Goal: Navigation & Orientation: Find specific page/section

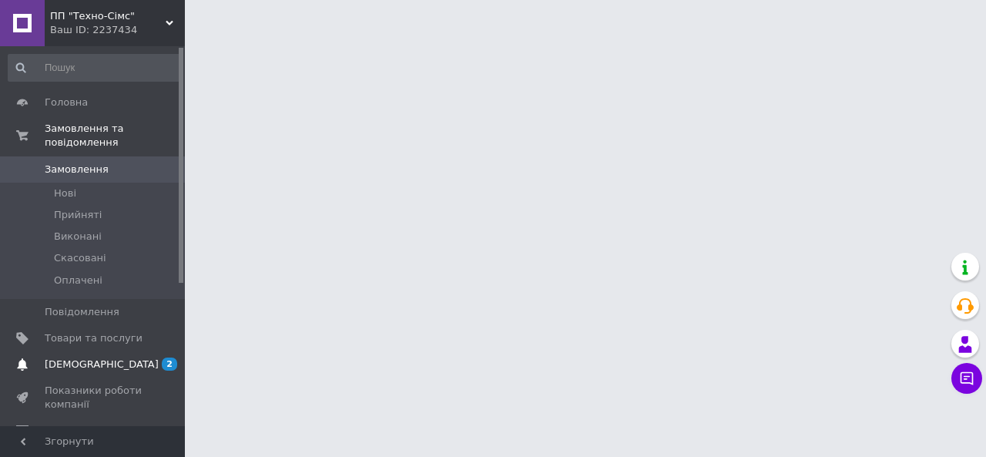
click at [171, 358] on span "2" at bounding box center [169, 364] width 15 height 13
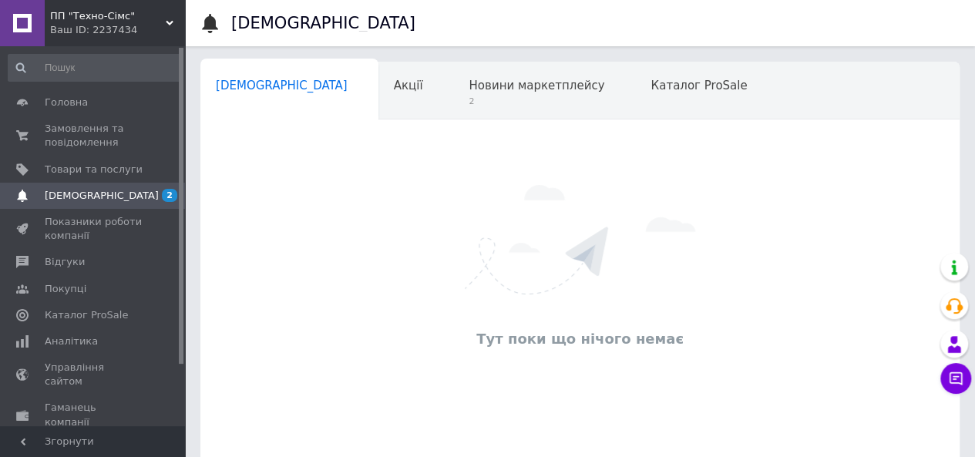
scroll to position [0, 5]
click at [464, 92] on span "Новини маркетплейсу" at bounding box center [532, 86] width 136 height 14
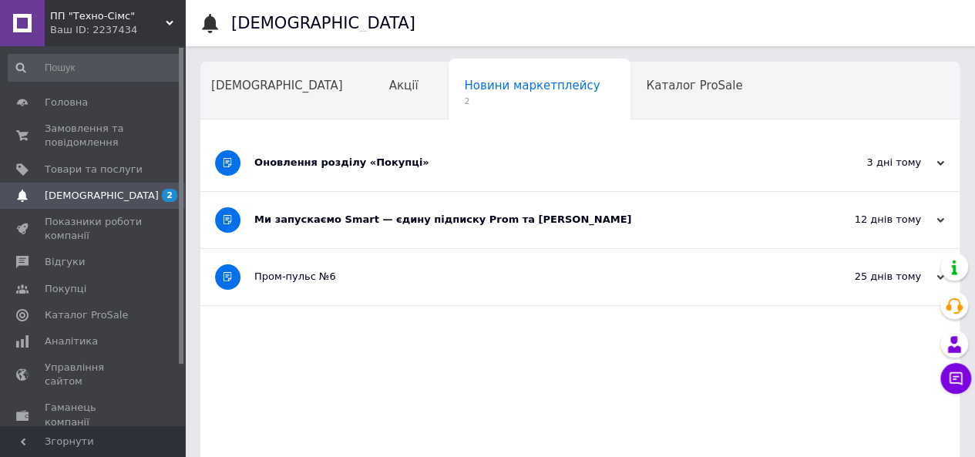
click at [479, 223] on div "Ми запускаємо Smart — єдину підписку Prom та [PERSON_NAME]" at bounding box center [522, 220] width 536 height 14
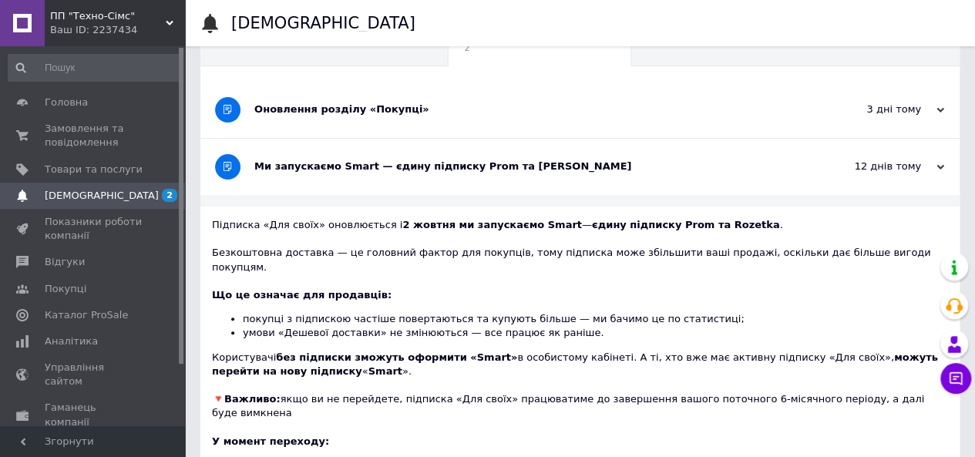
scroll to position [77, 0]
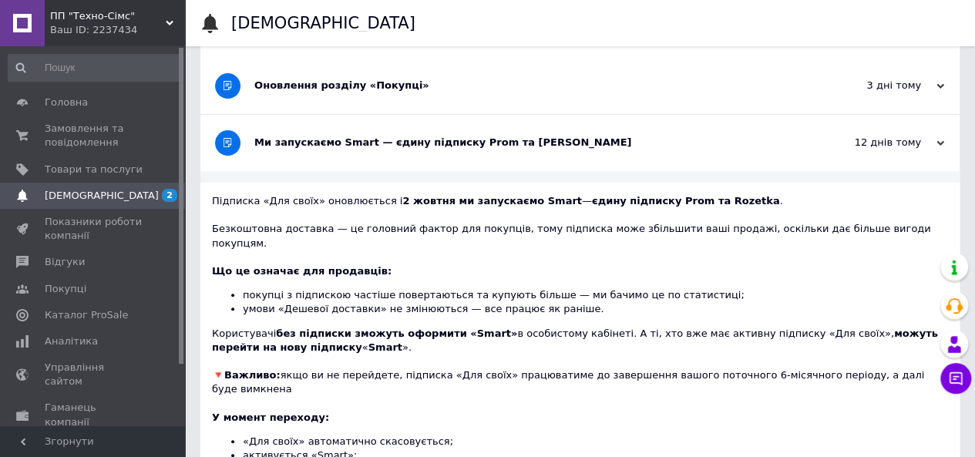
click at [529, 201] on b "2 жовтня ми запускаємо Smart" at bounding box center [492, 201] width 180 height 12
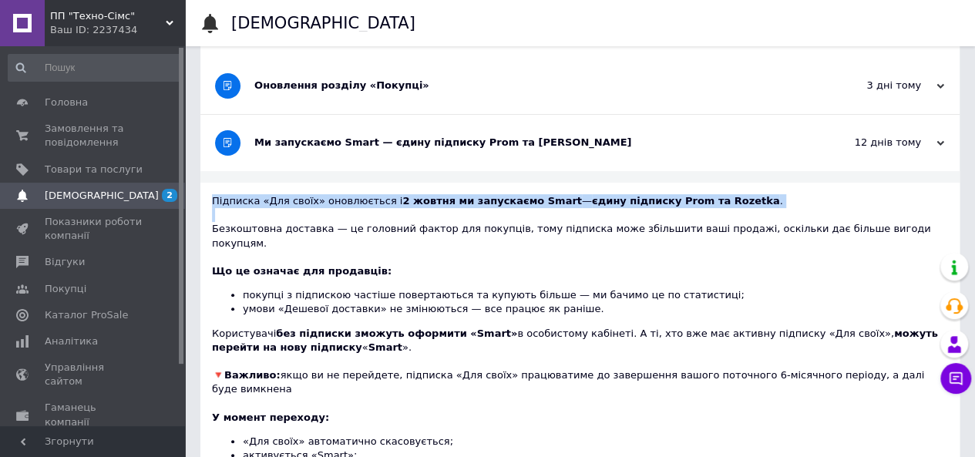
click at [529, 201] on b "2 жовтня ми запускаємо Smart" at bounding box center [492, 201] width 180 height 12
click at [636, 197] on b "єдину підписку Prom та Rozetka" at bounding box center [686, 201] width 188 height 12
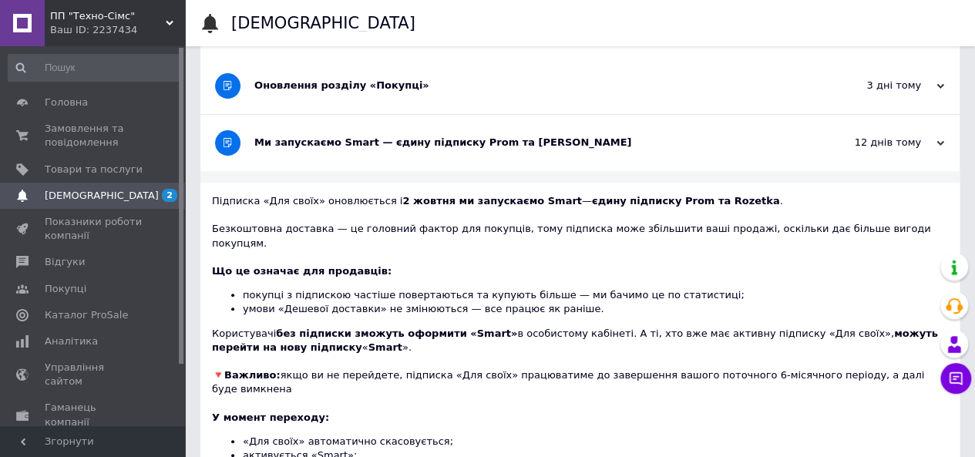
click at [603, 236] on div "Безкоштовна доставка — це головний фактор для покупців, тому підписка може збіл…" at bounding box center [580, 281] width 736 height 146
click at [337, 302] on li "умови «Дешевої доставки» не змінюються — все працює як раніше." at bounding box center [595, 309] width 705 height 14
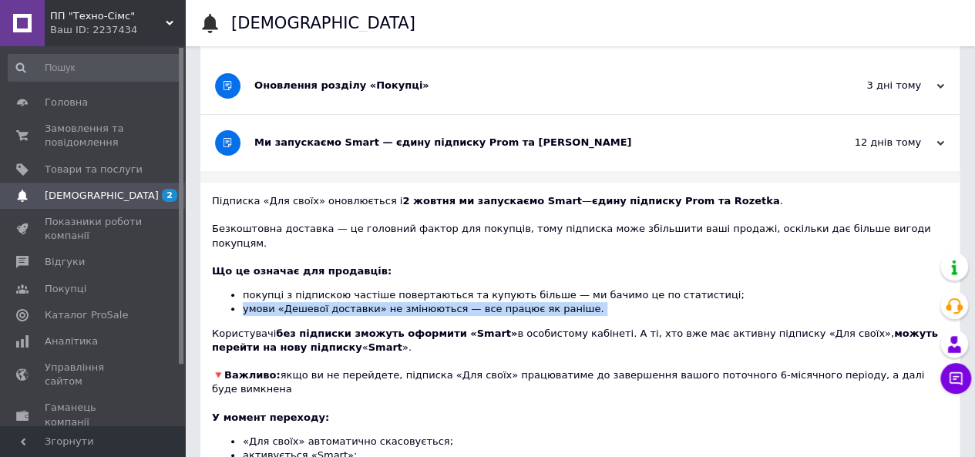
click at [337, 302] on li "умови «Дешевої доставки» не змінюються — все працює як раніше." at bounding box center [595, 309] width 705 height 14
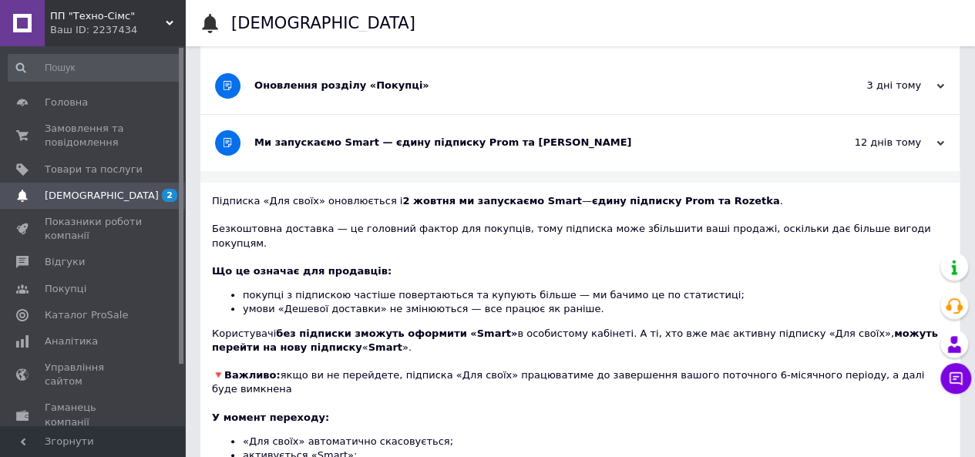
click at [442, 306] on div "Безкоштовна доставка — це головний фактор для покупців, тому підписка може збіл…" at bounding box center [580, 281] width 736 height 146
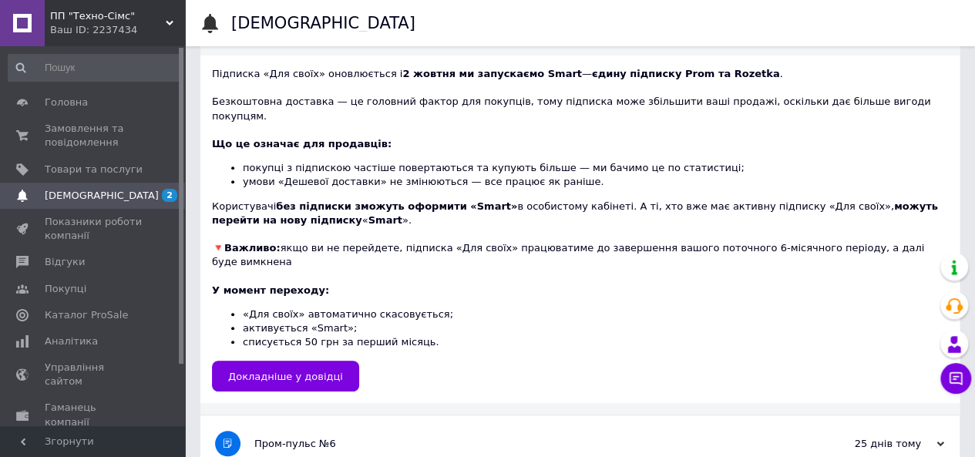
scroll to position [205, 0]
click at [385, 307] on li "«Для своїх» автоматично скасовується;" at bounding box center [595, 314] width 705 height 14
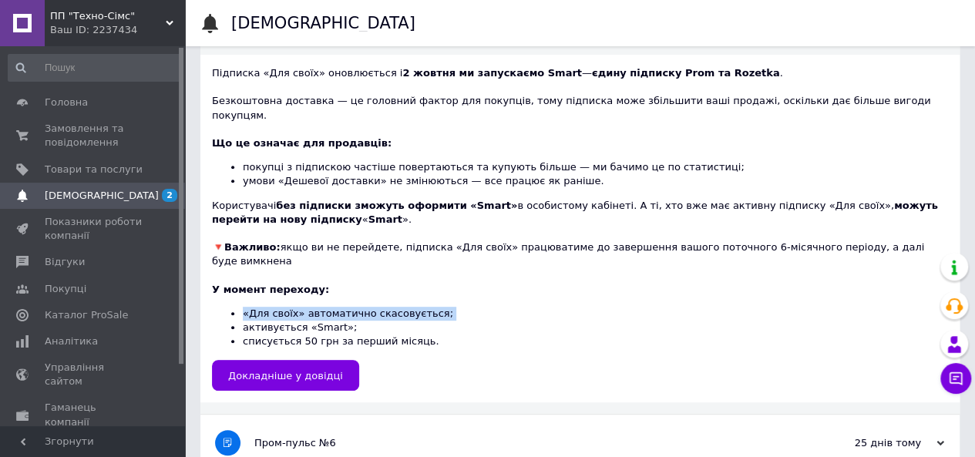
click at [385, 307] on li "«Для своїх» автоматично скасовується;" at bounding box center [595, 314] width 705 height 14
click at [436, 307] on li "«Для своїх» автоматично скасовується;" at bounding box center [595, 314] width 705 height 14
click at [329, 321] on li "активується «Smart»;" at bounding box center [595, 328] width 705 height 14
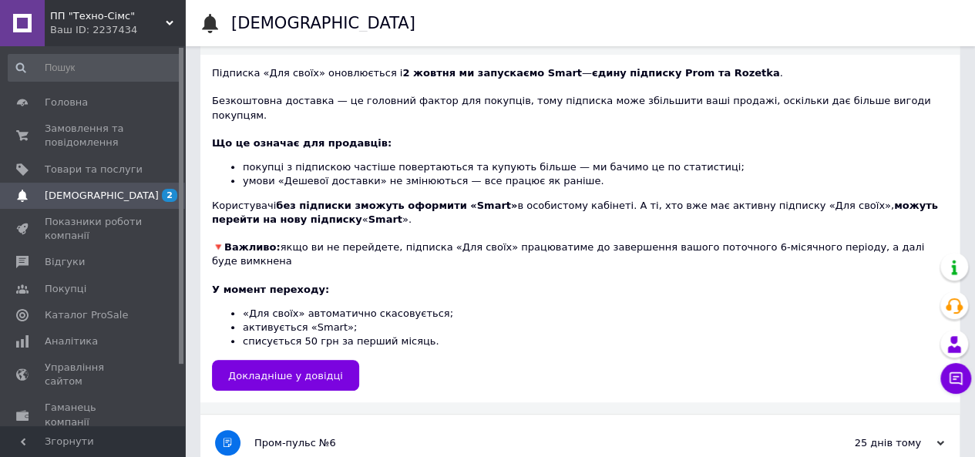
click at [408, 334] on li "списується 50 грн за перший місяць." at bounding box center [595, 341] width 705 height 14
click at [347, 334] on li "списується 50 грн за перший місяць." at bounding box center [595, 341] width 705 height 14
click at [348, 334] on li "списується 50 грн за перший місяць." at bounding box center [595, 341] width 705 height 14
click at [433, 334] on li "списується 50 грн за перший місяць." at bounding box center [595, 341] width 705 height 14
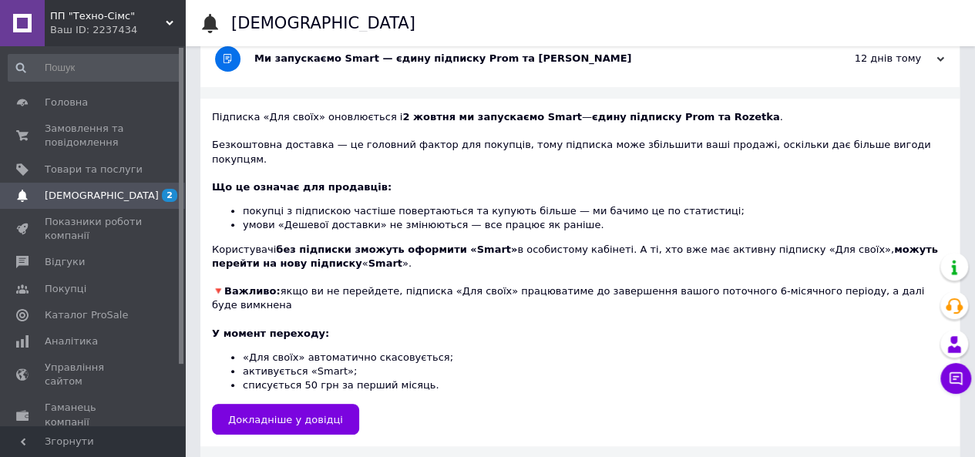
scroll to position [0, 0]
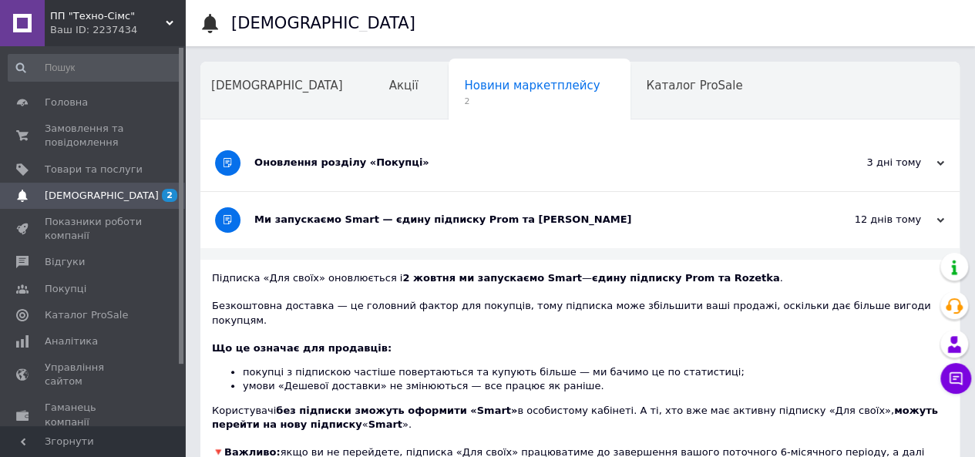
click at [626, 308] on div "Безкоштовна доставка — це головний фактор для покупців, тому підписка може збіл…" at bounding box center [580, 358] width 736 height 146
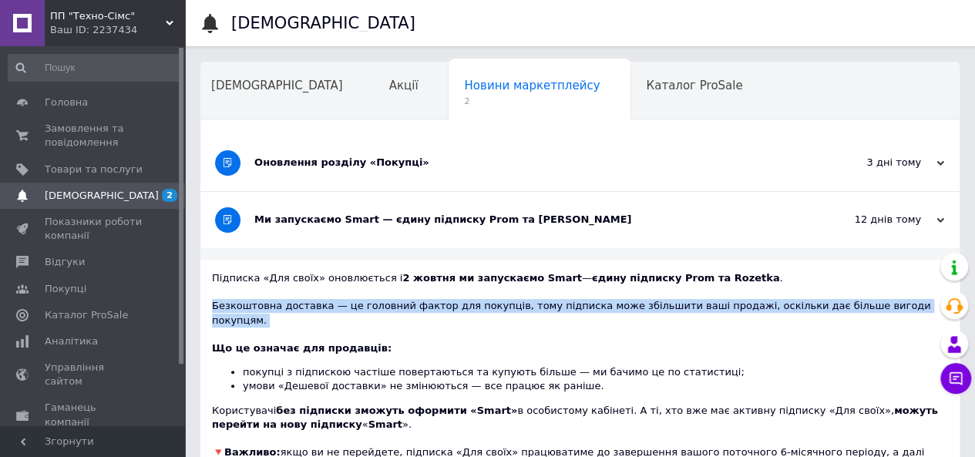
click at [626, 308] on div "Безкоштовна доставка — це головний фактор для покупців, тому підписка може збіл…" at bounding box center [580, 358] width 736 height 146
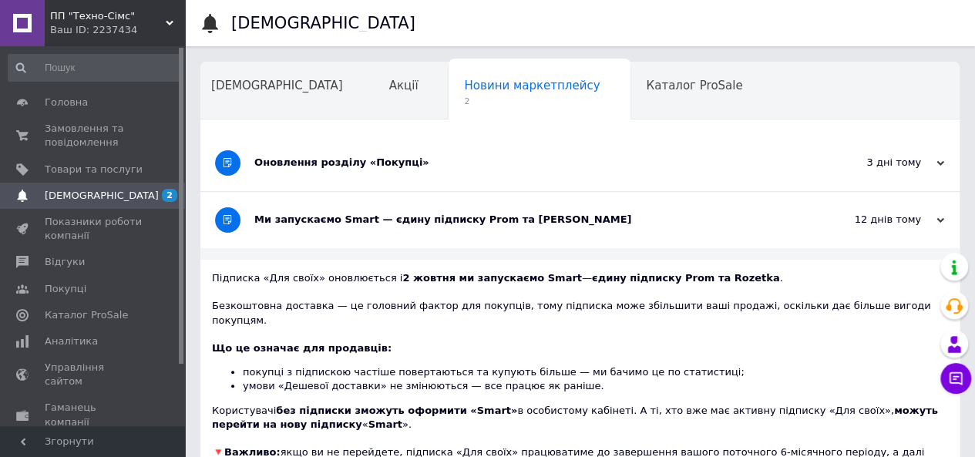
click at [598, 334] on div "Безкоштовна доставка — це головний фактор для покупців, тому підписка може збіл…" at bounding box center [580, 358] width 736 height 146
click at [620, 303] on div "Безкоштовна доставка — це головний фактор для покупців, тому підписка може збіл…" at bounding box center [580, 358] width 736 height 146
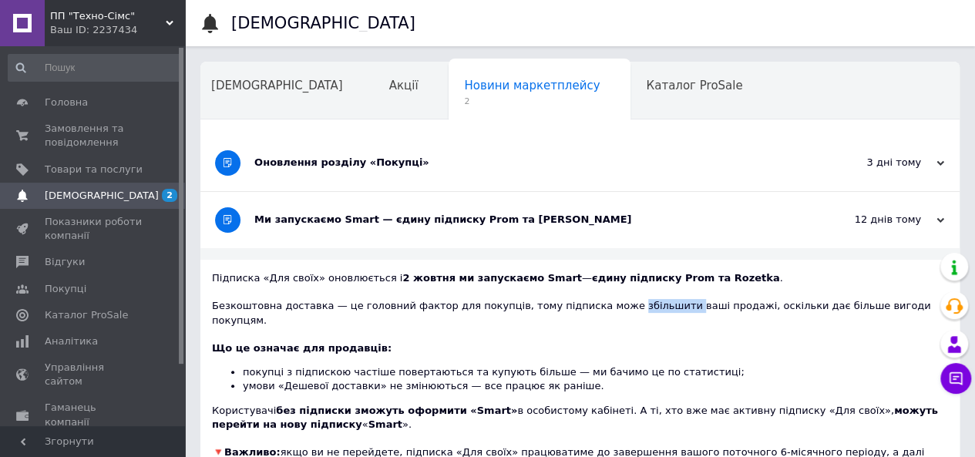
click at [620, 303] on div "Безкоштовна доставка — це головний фактор для покупців, тому підписка може збіл…" at bounding box center [580, 358] width 736 height 146
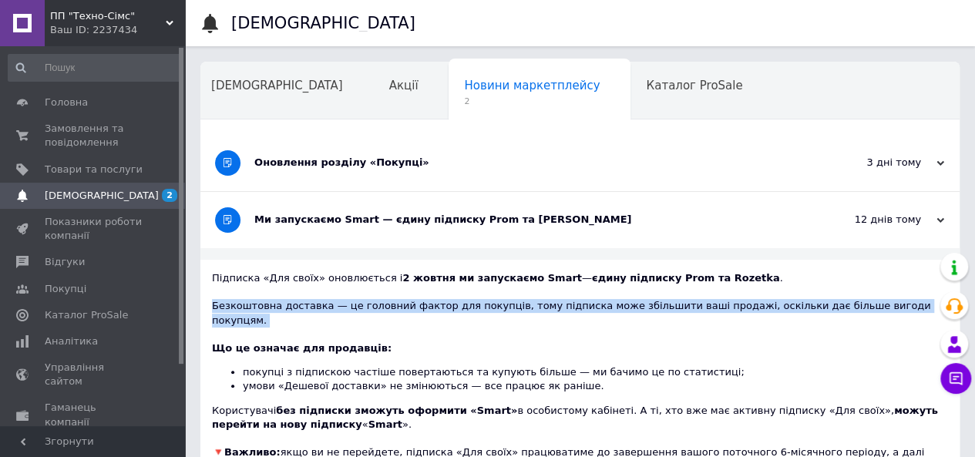
click at [620, 303] on div "Безкоштовна доставка — це головний фактор для покупців, тому підписка може збіл…" at bounding box center [580, 358] width 736 height 146
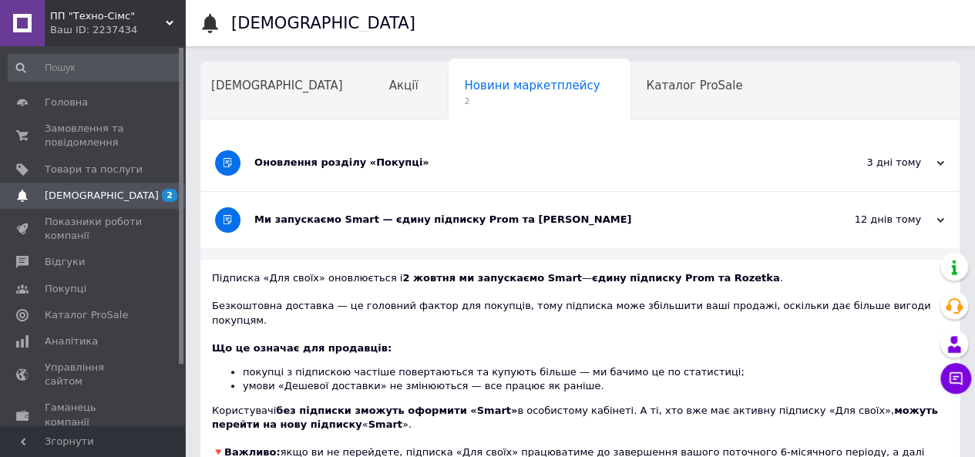
click at [567, 342] on div "Безкоштовна доставка — це головний фактор для покупців, тому підписка може збіл…" at bounding box center [580, 358] width 736 height 146
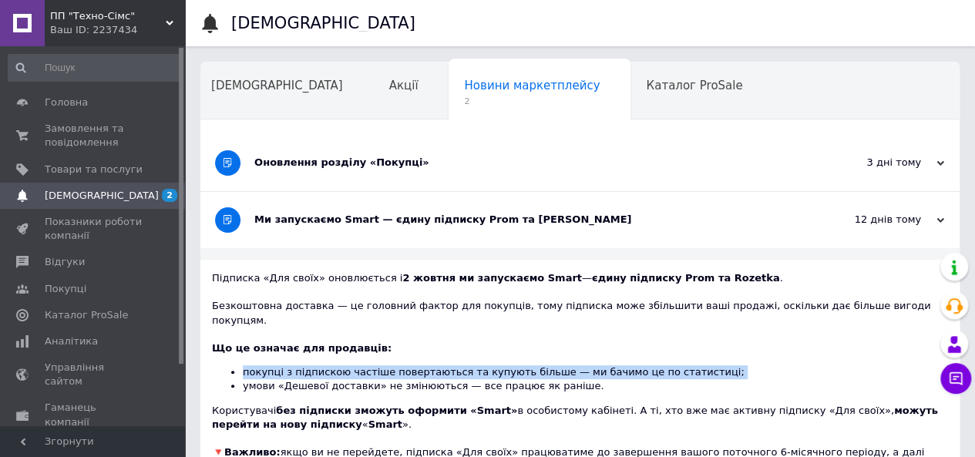
click at [567, 342] on div "Безкоштовна доставка — це головний фактор для покупців, тому підписка може збіл…" at bounding box center [580, 358] width 736 height 146
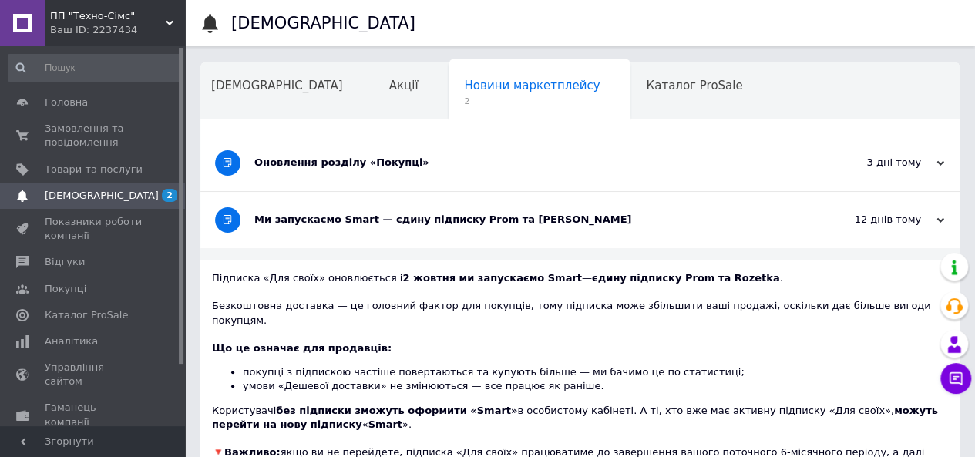
click at [583, 302] on div "Безкоштовна доставка — це головний фактор для покупців, тому підписка може збіл…" at bounding box center [580, 358] width 736 height 146
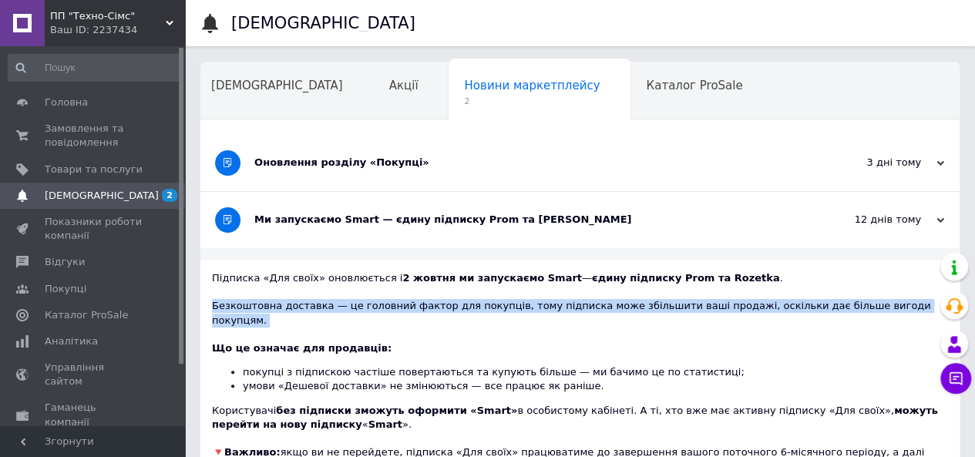
click at [583, 302] on div "Безкоштовна доставка — це головний фактор для покупців, тому підписка може збіл…" at bounding box center [580, 358] width 736 height 146
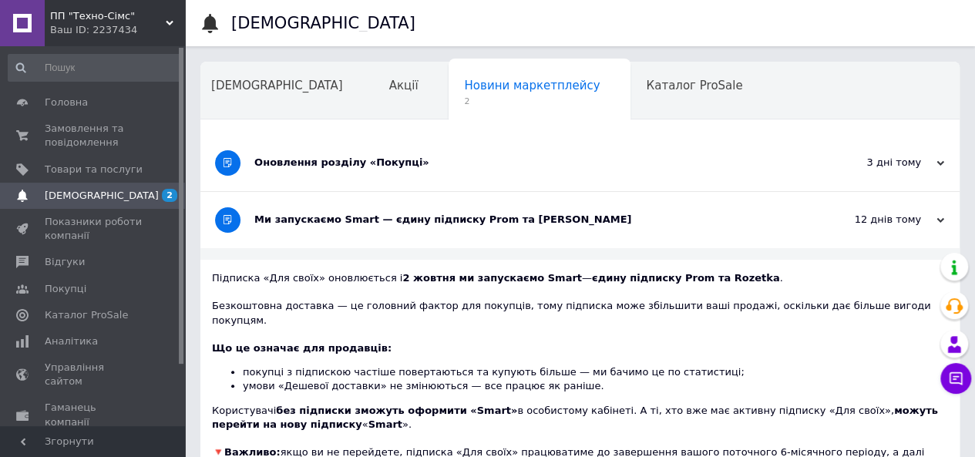
click at [559, 226] on div "Ми запускаємо Smart — єдину підписку Prom та [PERSON_NAME]" at bounding box center [522, 220] width 536 height 56
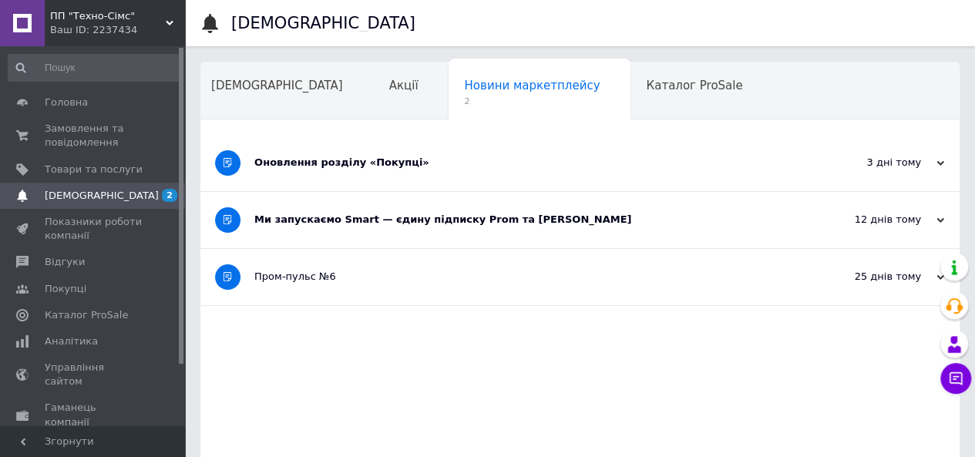
click at [563, 167] on div "Оновлення розділу «Покупці»" at bounding box center [522, 163] width 536 height 14
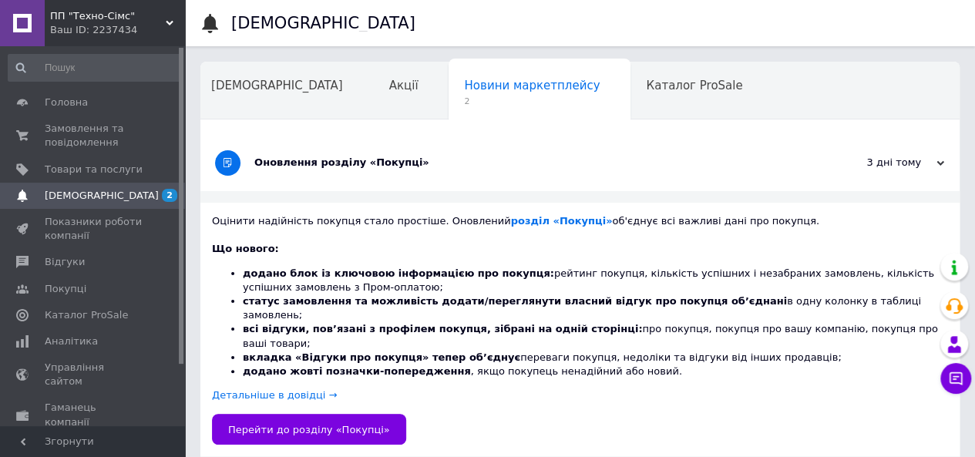
click at [338, 222] on div "Оцінити надійність покупця стало простіше. Оновлений розділ «Покупці» об'єднує …" at bounding box center [580, 221] width 736 height 14
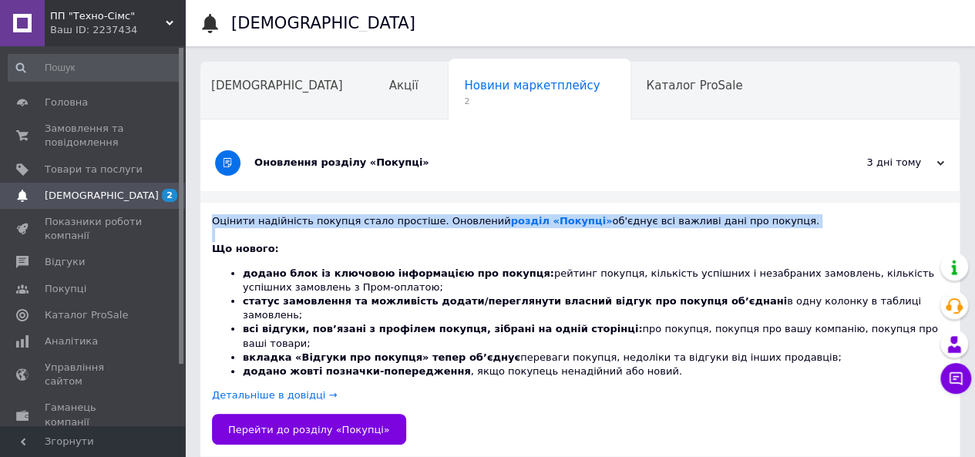
click at [338, 222] on div "Оцінити надійність покупця стало простіше. Оновлений розділ «Покупці» об'єднує …" at bounding box center [580, 221] width 736 height 14
click at [402, 223] on div "Оцінити надійність покупця стало простіше. Оновлений розділ «Покупці» об'єднує …" at bounding box center [580, 221] width 736 height 14
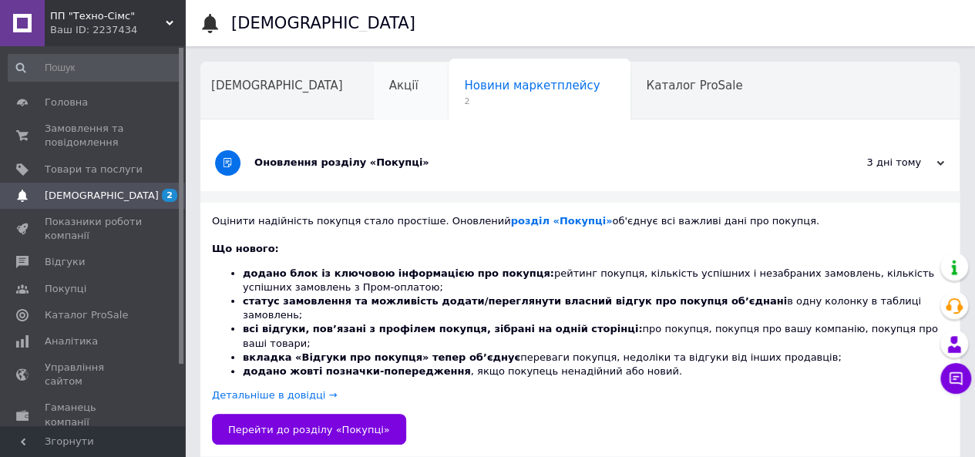
click at [374, 108] on div "Акції" at bounding box center [412, 91] width 76 height 59
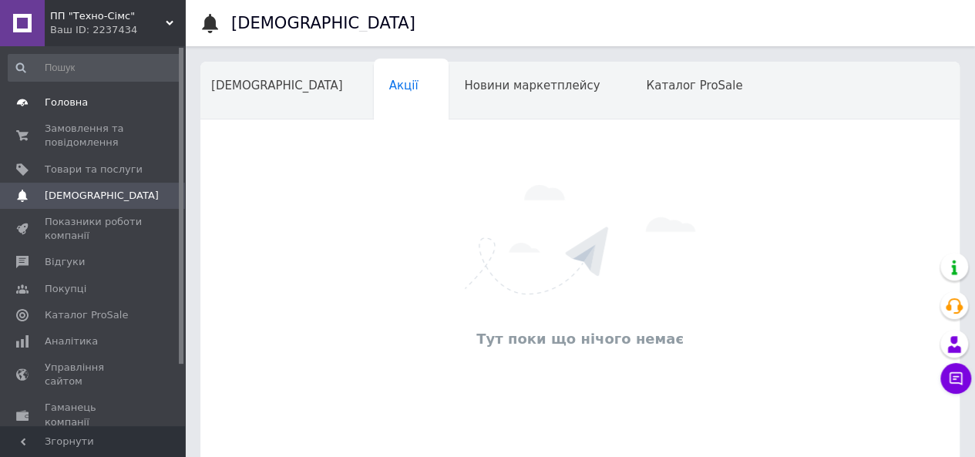
click at [154, 104] on span at bounding box center [164, 103] width 42 height 14
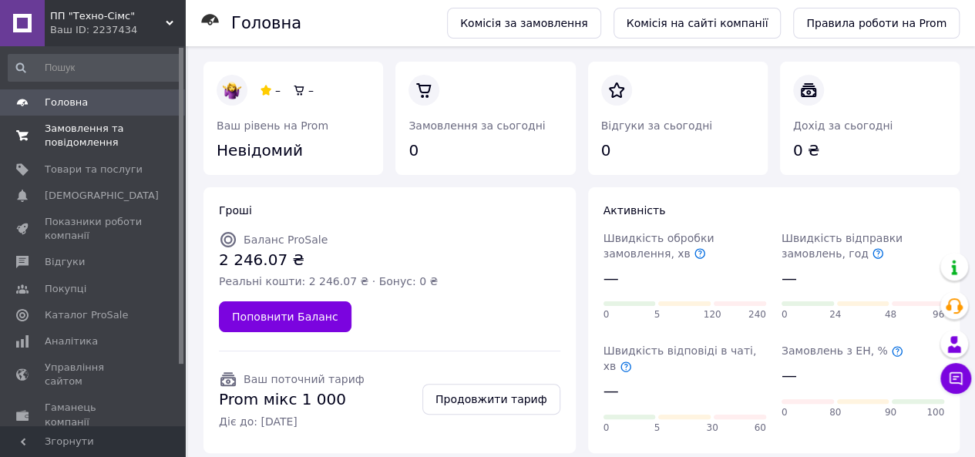
click at [63, 144] on span "Замовлення та повідомлення" at bounding box center [94, 136] width 98 height 28
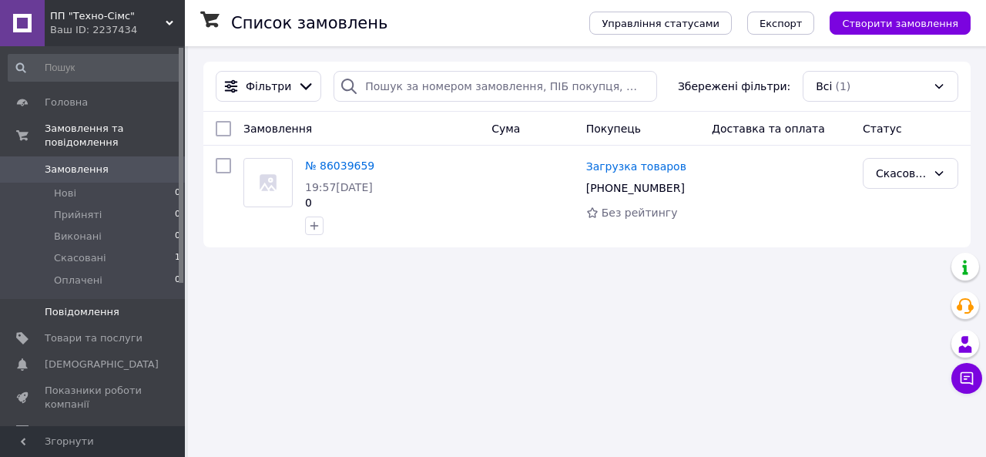
click at [59, 305] on span "Повідомлення" at bounding box center [82, 312] width 75 height 14
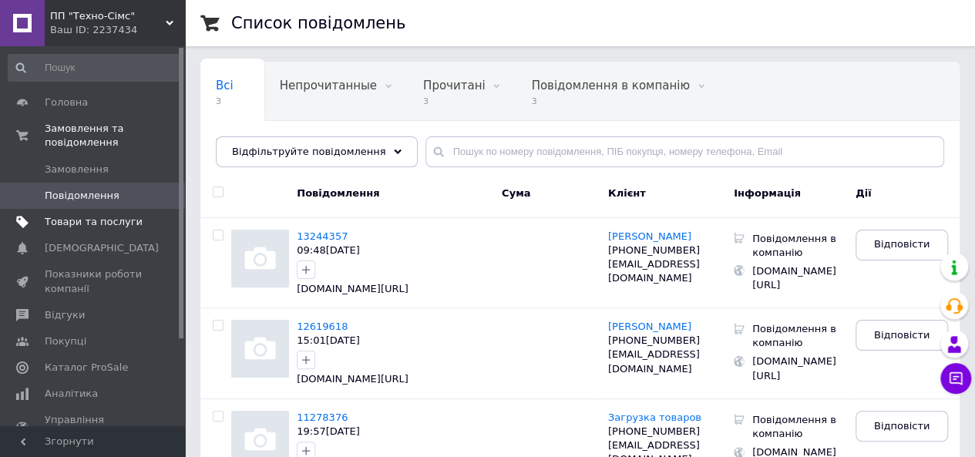
click at [78, 215] on span "Товари та послуги" at bounding box center [94, 222] width 98 height 14
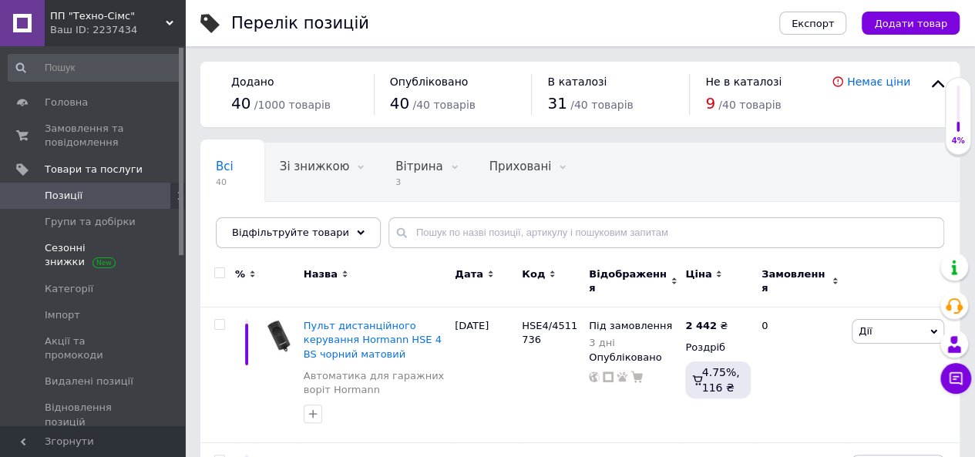
click at [71, 243] on span "Сезонні знижки" at bounding box center [94, 255] width 98 height 28
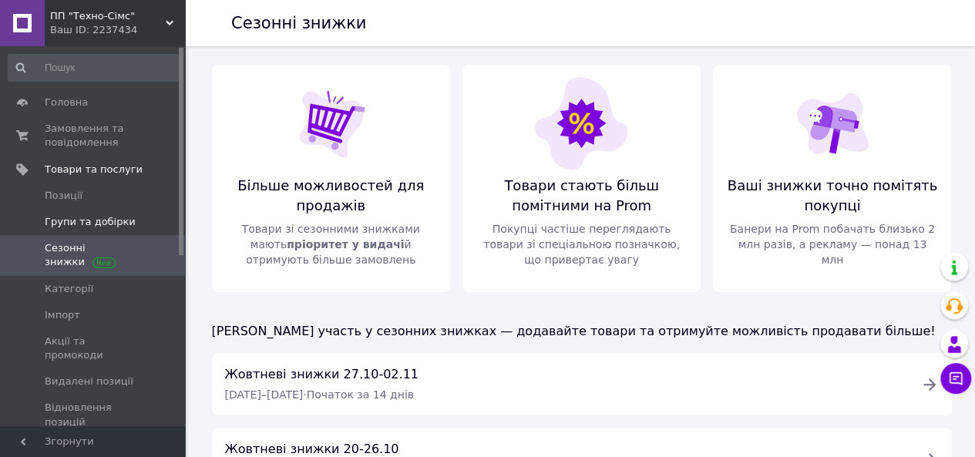
click at [62, 225] on span "Групи та добірки" at bounding box center [90, 222] width 91 height 14
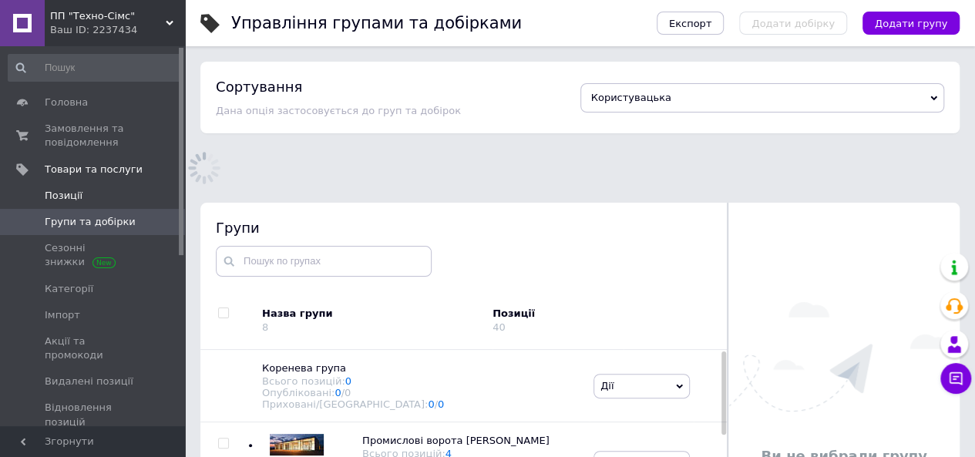
click at [62, 200] on span "Позиції" at bounding box center [64, 196] width 38 height 14
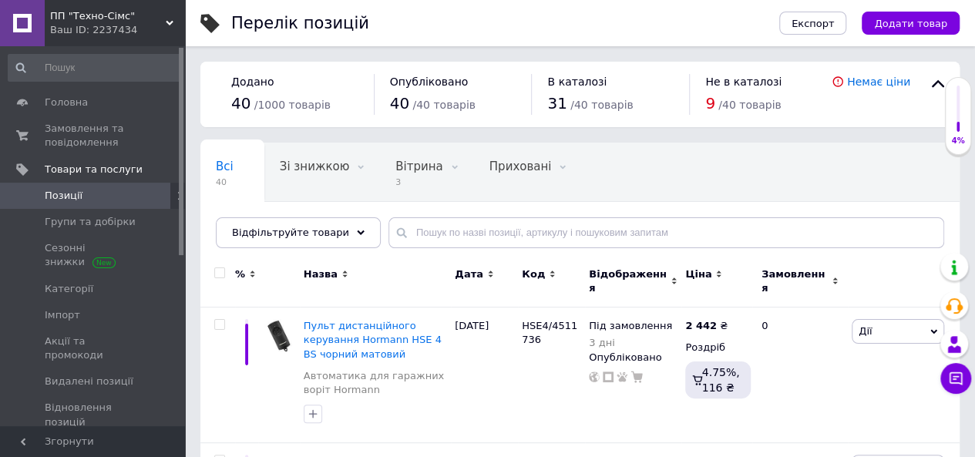
click at [714, 100] on span "9" at bounding box center [710, 103] width 10 height 18
click at [734, 99] on span "/ 40 товарів" at bounding box center [749, 105] width 63 height 12
click at [842, 79] on icon at bounding box center [837, 81] width 10 height 10
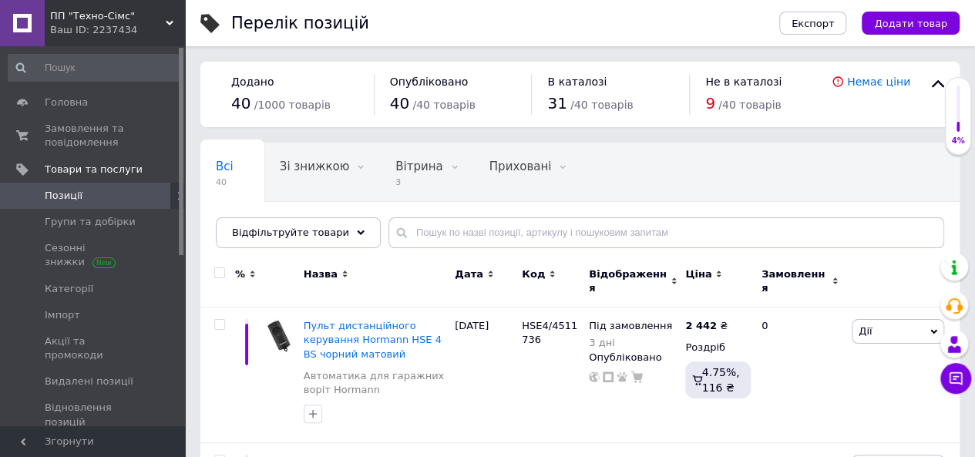
click at [573, 33] on div "Перелік позицій" at bounding box center [489, 23] width 517 height 46
